Goal: Transaction & Acquisition: Purchase product/service

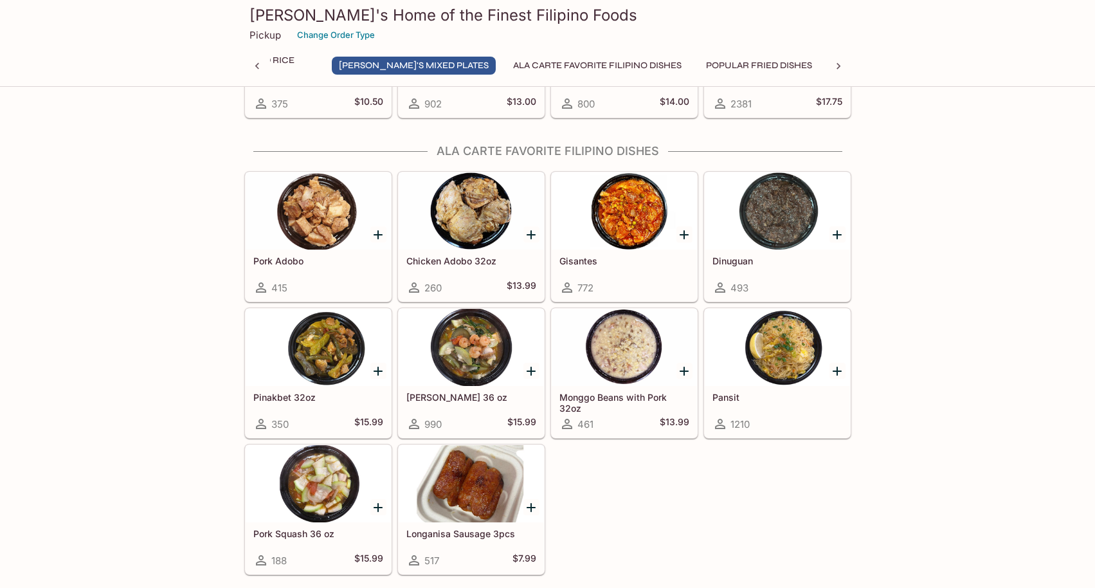
scroll to position [0, 414]
click at [785, 210] on div at bounding box center [777, 210] width 145 height 77
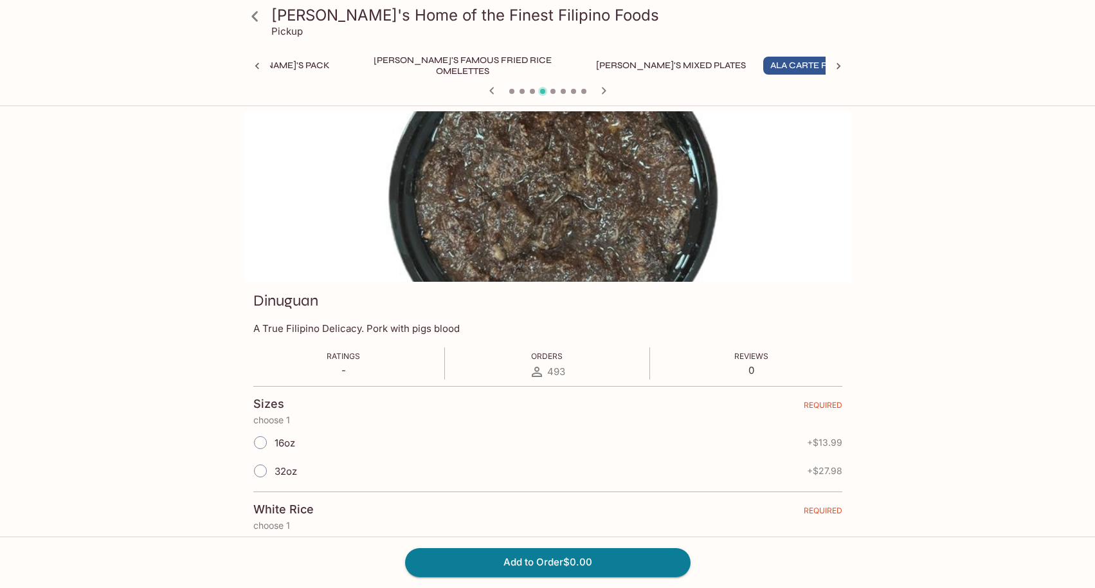
scroll to position [193, 0]
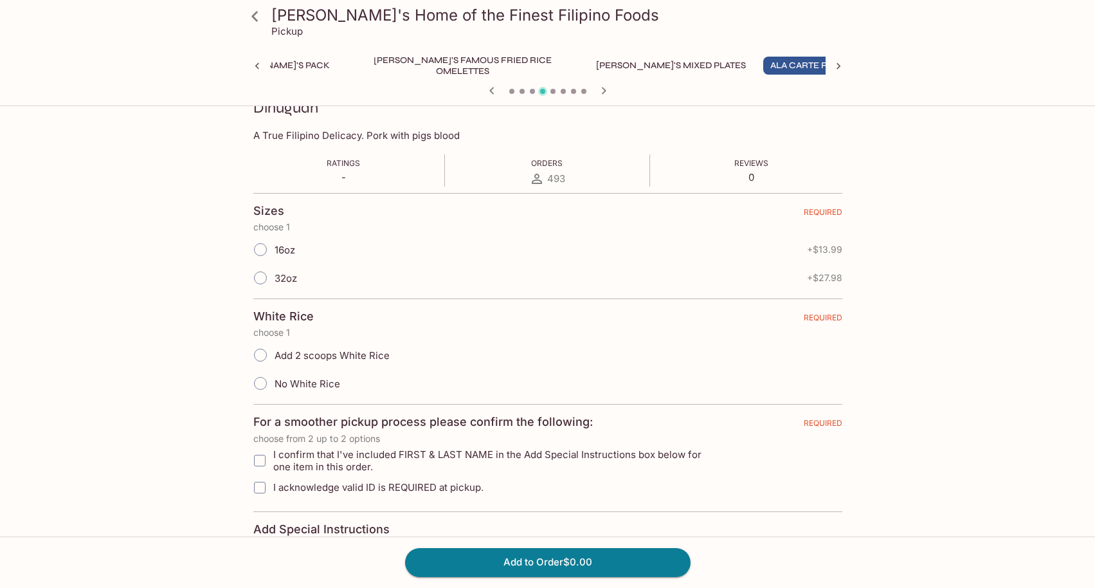
click at [269, 252] on input "16oz" at bounding box center [260, 249] width 27 height 27
radio input "true"
click at [264, 347] on input "Add 2 scoops White Rice" at bounding box center [260, 354] width 27 height 27
radio input "true"
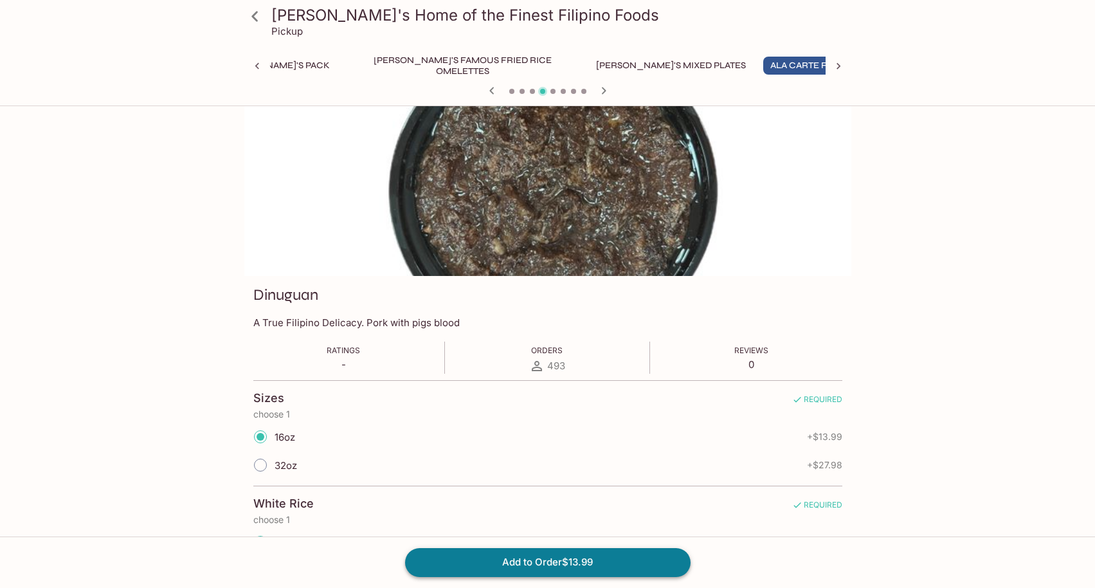
scroll to position [0, 0]
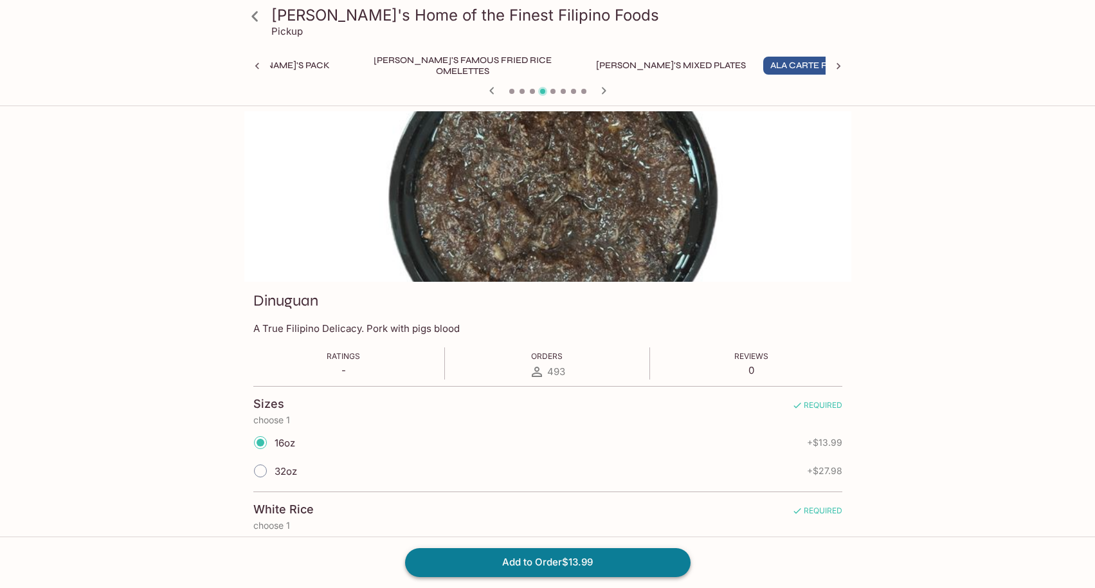
click at [553, 554] on button "Add to Order $13.99" at bounding box center [548, 562] width 286 height 28
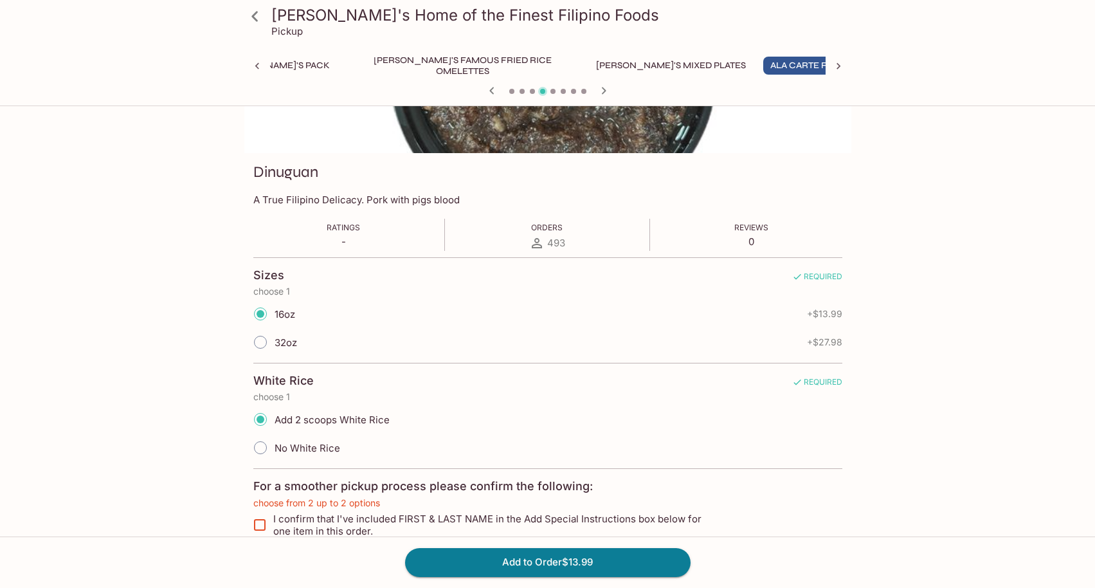
scroll to position [138, 0]
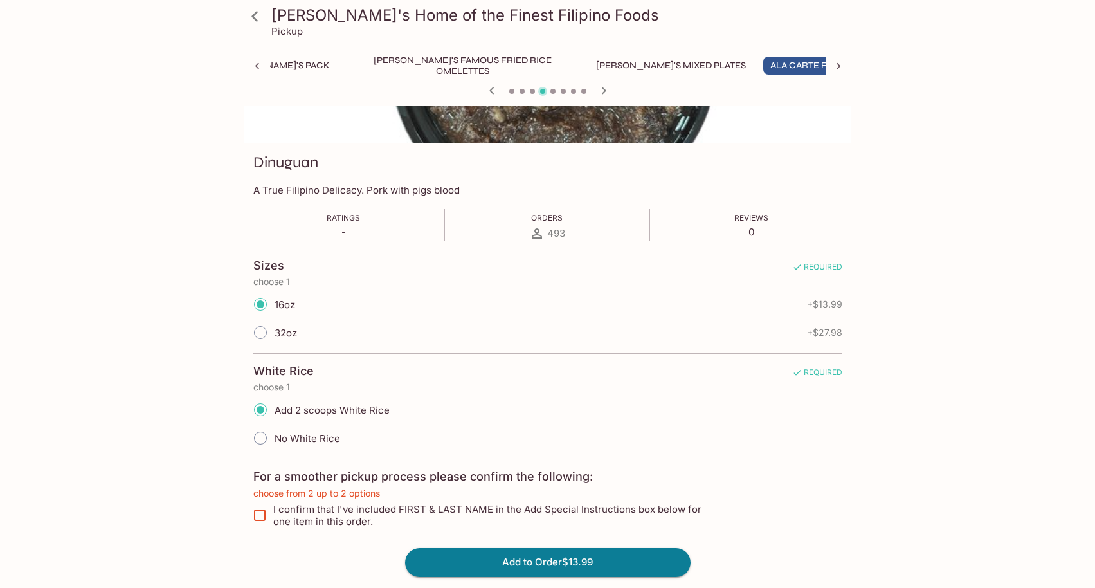
click at [266, 513] on input "I confirm that I've included FIRST & LAST NAME in the Add Special Instructions …" at bounding box center [260, 515] width 26 height 26
checkbox input "true"
click at [503, 564] on button "Add to Order $13.99" at bounding box center [548, 562] width 286 height 28
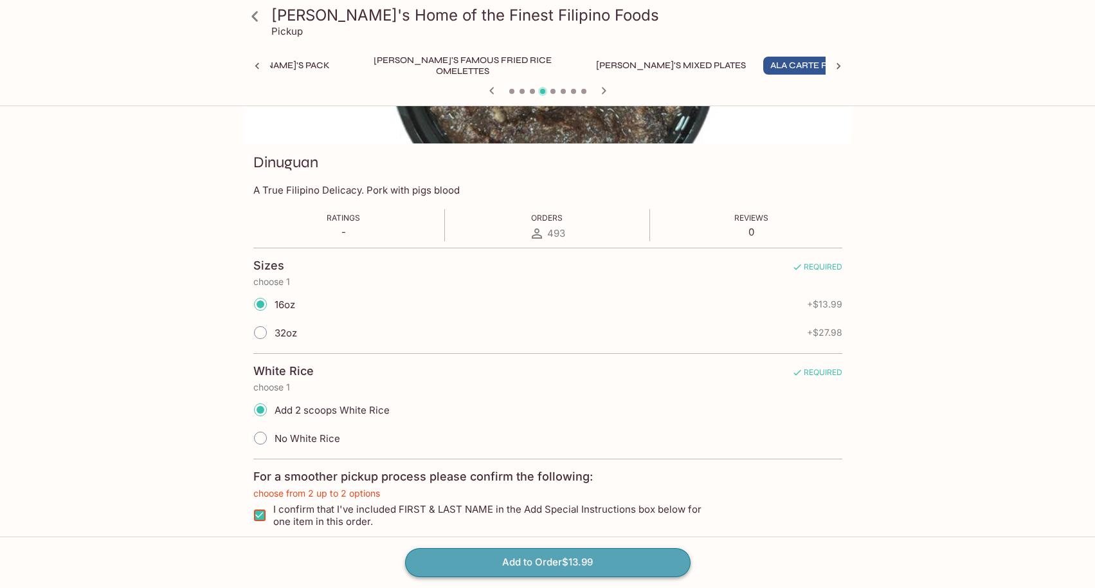
click at [451, 557] on button "Add to Order $13.99" at bounding box center [548, 562] width 286 height 28
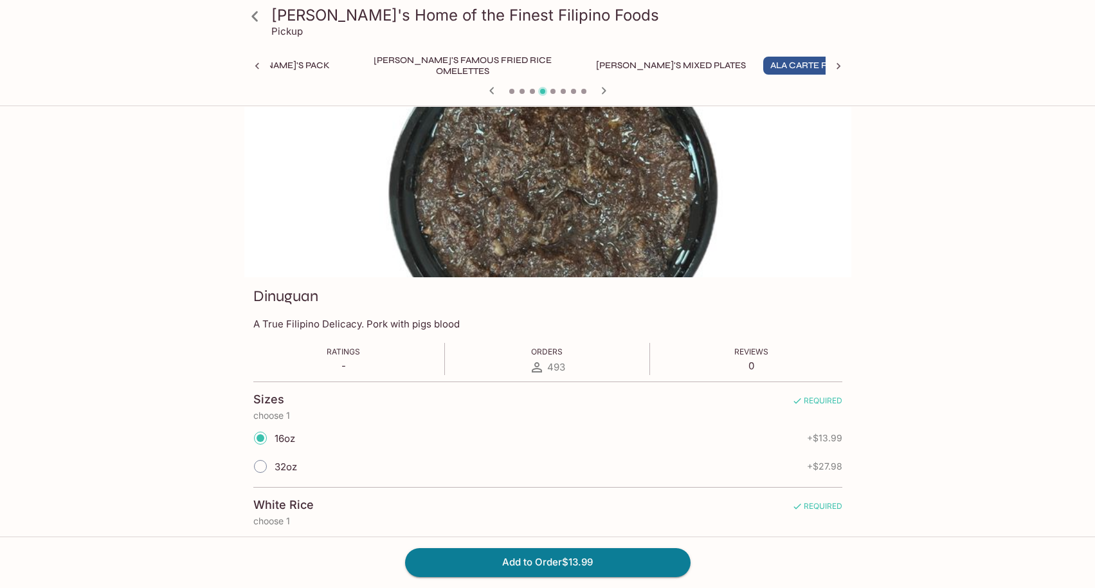
scroll to position [0, 0]
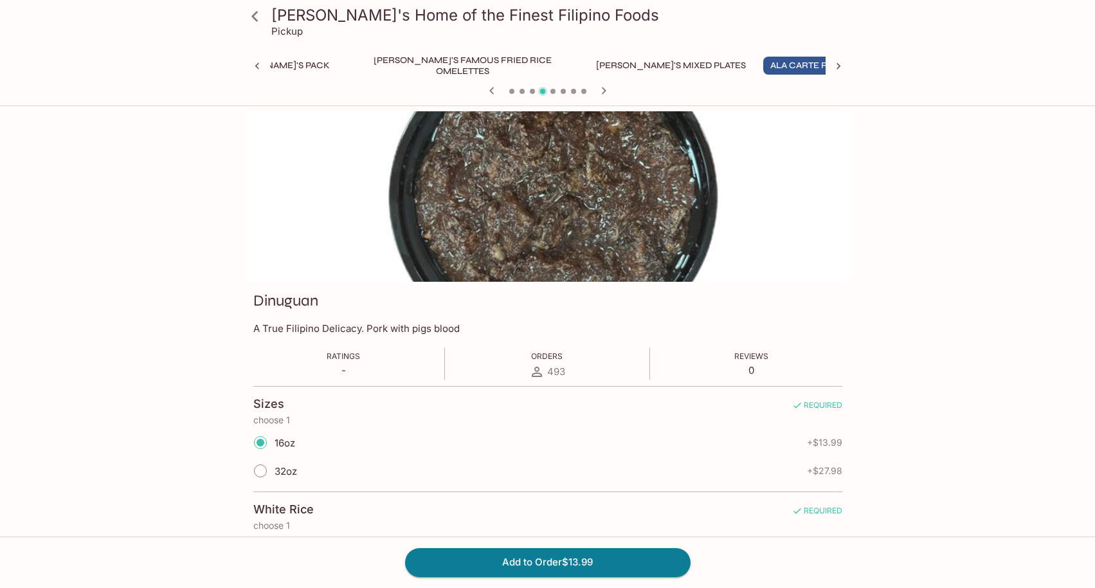
click at [255, 21] on icon at bounding box center [255, 16] width 23 height 23
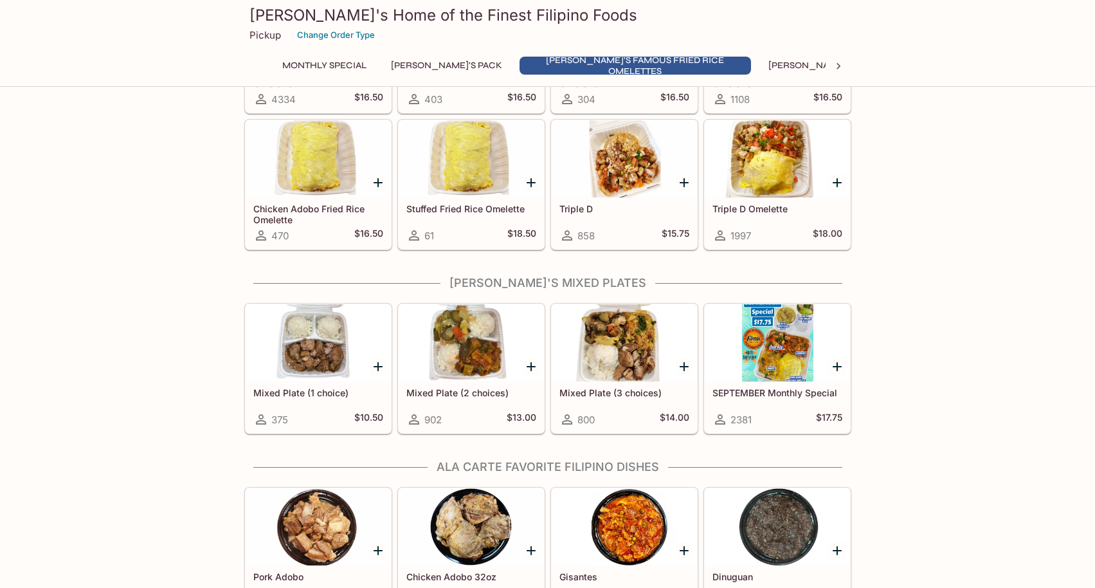
scroll to position [450, 0]
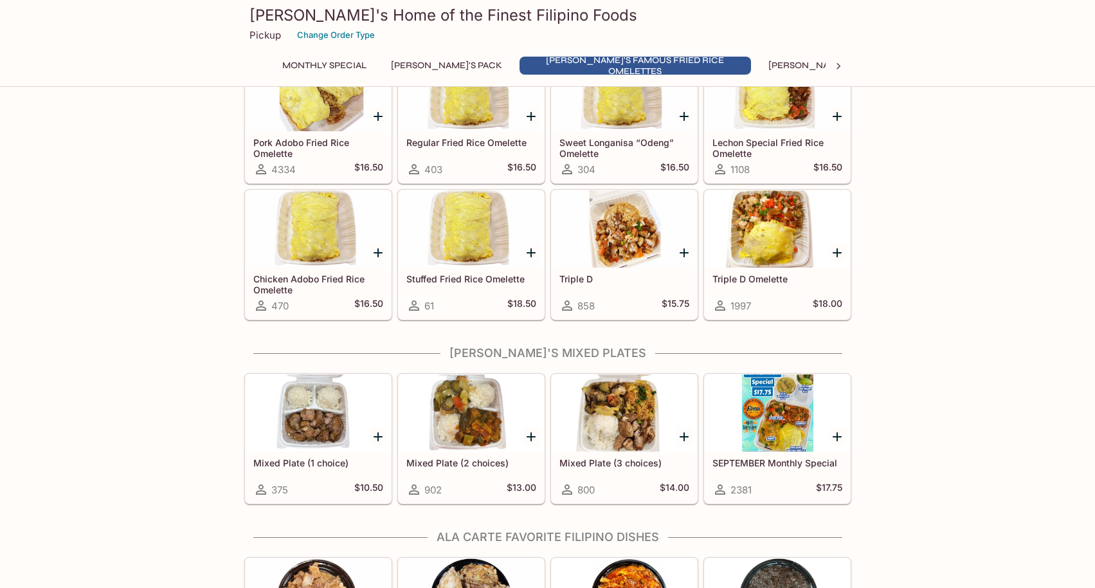
click at [637, 261] on div at bounding box center [624, 228] width 145 height 77
